Goal: Find specific page/section: Find specific page/section

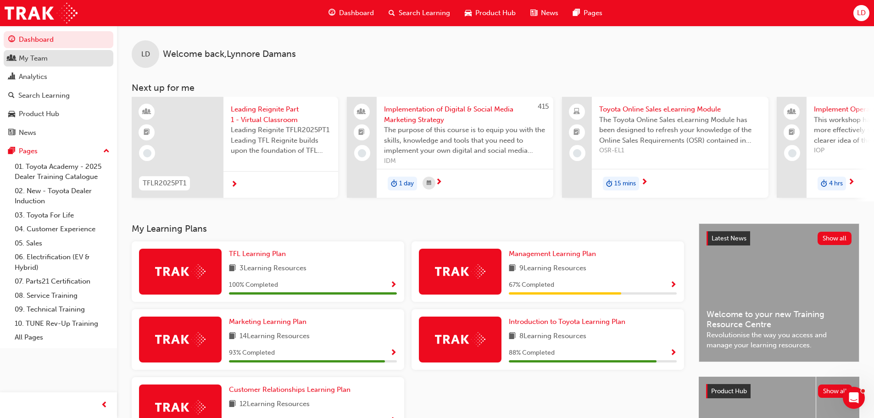
click at [34, 63] on div "My Team" at bounding box center [58, 58] width 100 height 11
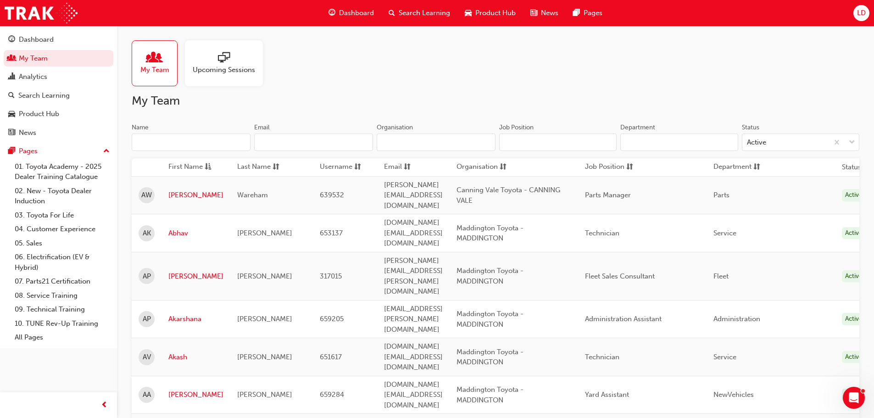
click at [170, 140] on input "Name" at bounding box center [191, 142] width 119 height 17
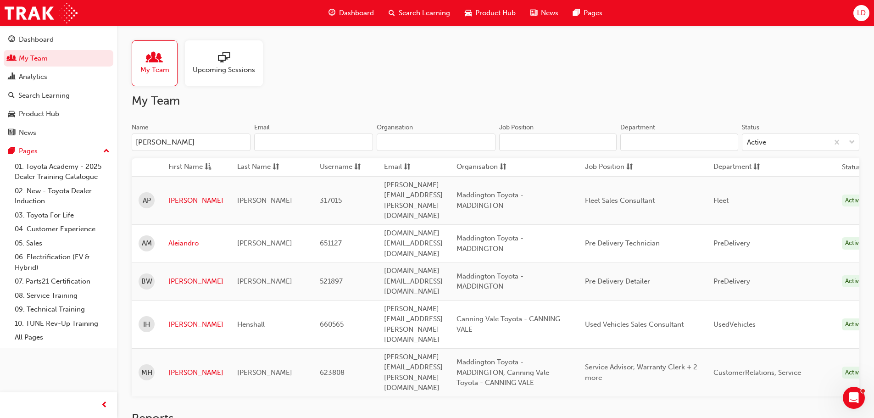
type input "[PERSON_NAME]"
click at [173, 319] on link "[PERSON_NAME]" at bounding box center [195, 324] width 55 height 11
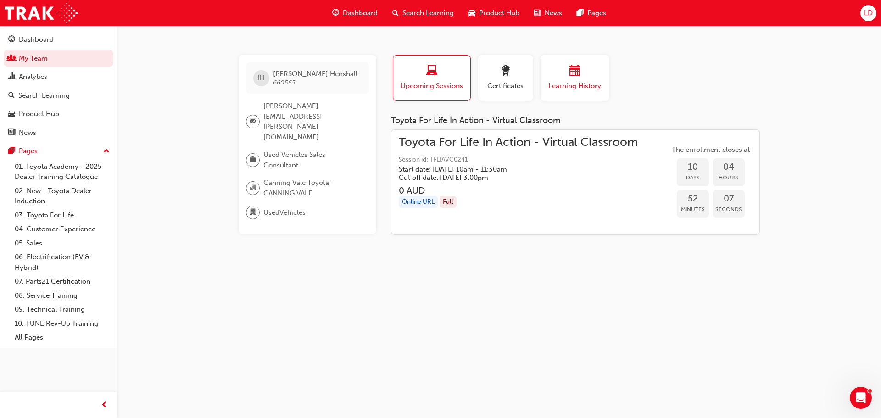
click at [573, 70] on span "calendar-icon" at bounding box center [574, 71] width 11 height 12
